Goal: Information Seeking & Learning: Learn about a topic

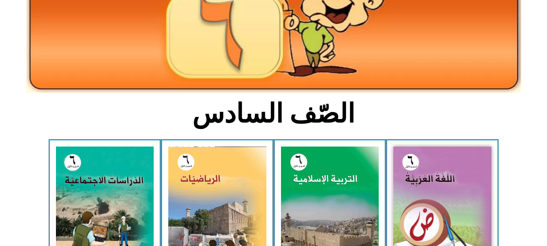
scroll to position [135, 0]
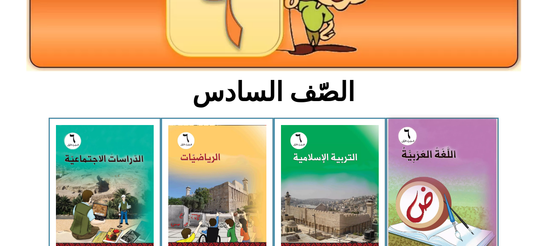
click at [436, 172] on img at bounding box center [442, 186] width 108 height 135
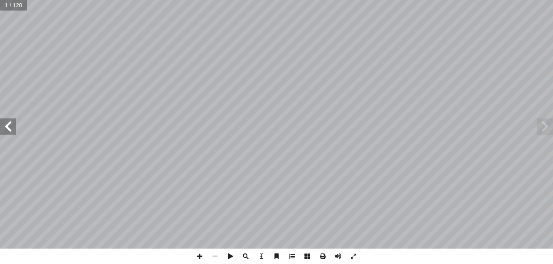
click at [6, 123] on span at bounding box center [8, 126] width 16 height 16
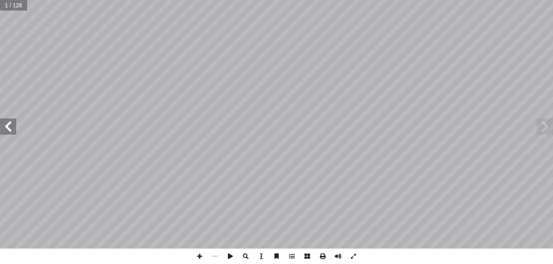
click at [6, 123] on span at bounding box center [8, 126] width 16 height 16
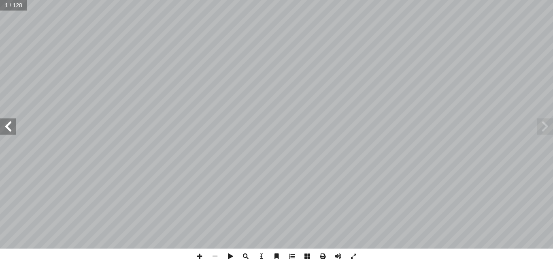
click at [6, 123] on span at bounding box center [8, 126] width 16 height 16
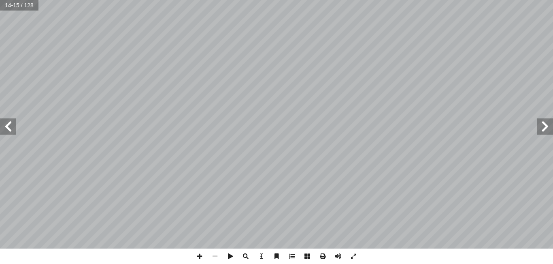
click at [6, 123] on span at bounding box center [8, 126] width 16 height 16
click at [200, 255] on span at bounding box center [199, 255] width 15 height 15
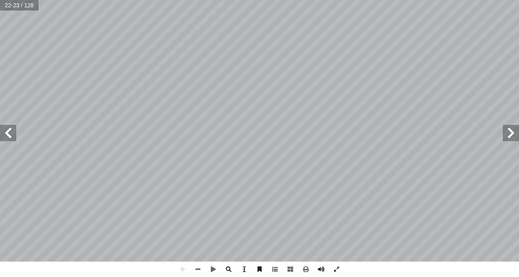
click at [112, 74] on html "الصفحة الرئيسية الصف الأول الصف الثاني الصف الثالث الصف الرابع الصف الخامس الصف…" at bounding box center [259, 37] width 519 height 74
click at [184, 263] on span at bounding box center [182, 268] width 15 height 15
click at [199, 263] on span at bounding box center [197, 268] width 15 height 15
click at [7, 135] on span at bounding box center [8, 133] width 16 height 16
click at [183, 263] on span at bounding box center [182, 268] width 15 height 15
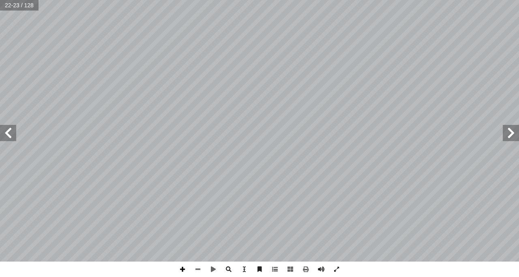
click at [182, 263] on span at bounding box center [182, 268] width 15 height 15
click at [8, 135] on span at bounding box center [8, 133] width 16 height 16
click at [511, 140] on span at bounding box center [510, 133] width 16 height 16
